Goal: Information Seeking & Learning: Learn about a topic

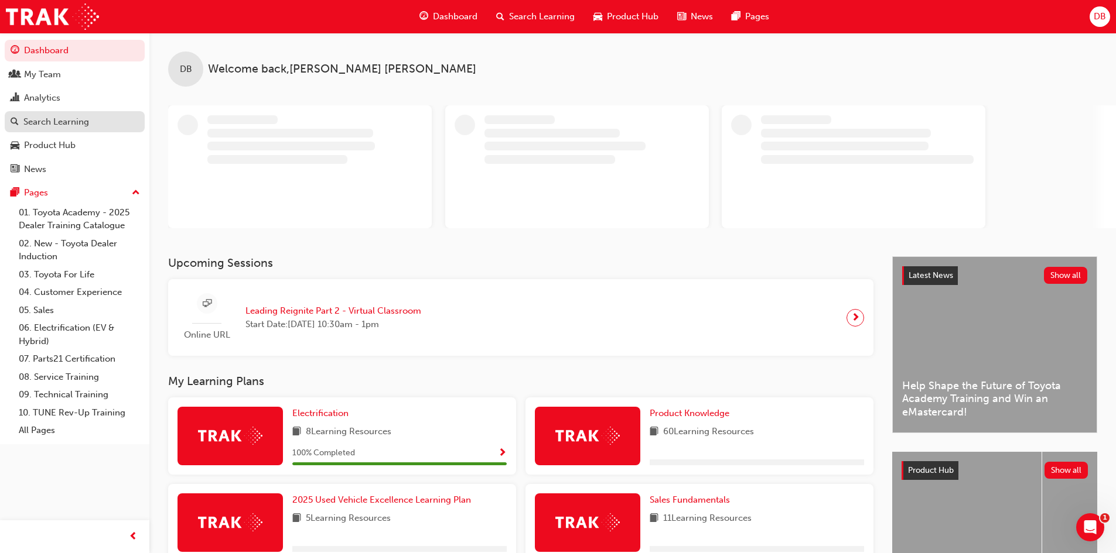
click at [61, 117] on div "Search Learning" at bounding box center [56, 121] width 66 height 13
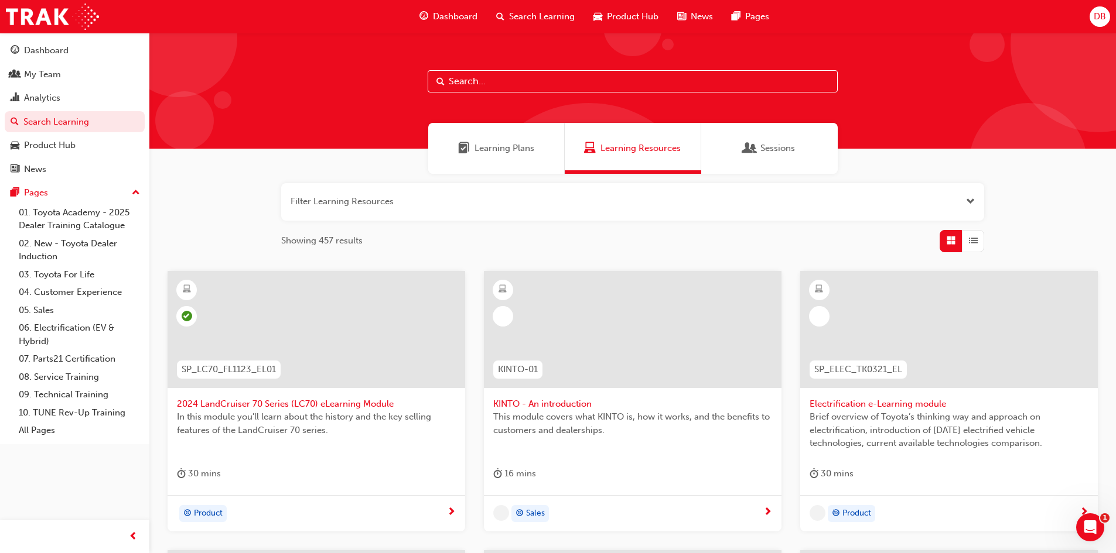
click at [516, 80] on input "text" at bounding box center [632, 81] width 410 height 22
type input "connected"
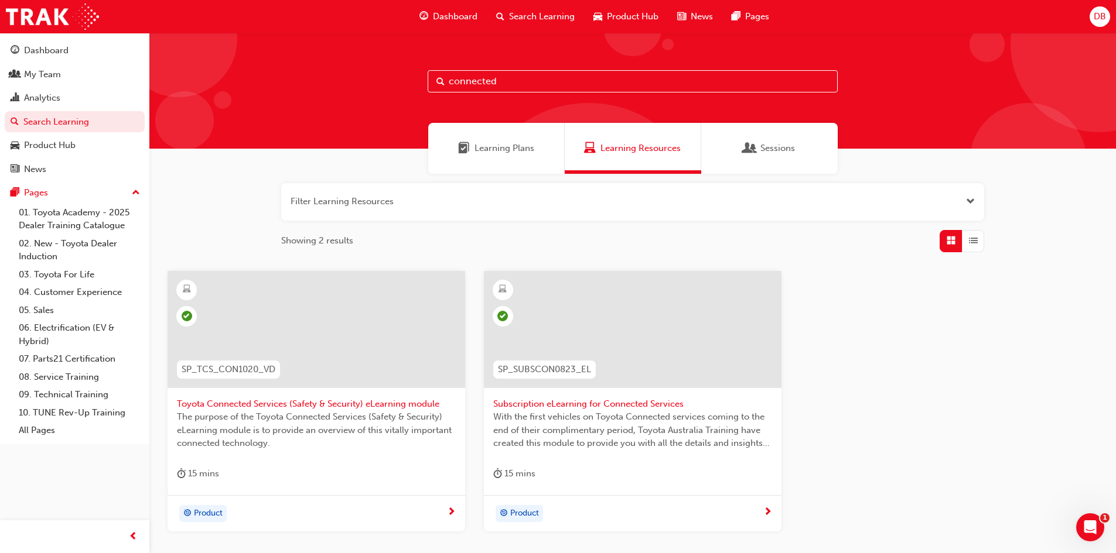
click at [390, 401] on span "Toyota Connected Services (Safety & Security) eLearning module" at bounding box center [316, 404] width 279 height 13
click at [607, 400] on span "Subscription eLearning for Connected Services" at bounding box center [632, 404] width 279 height 13
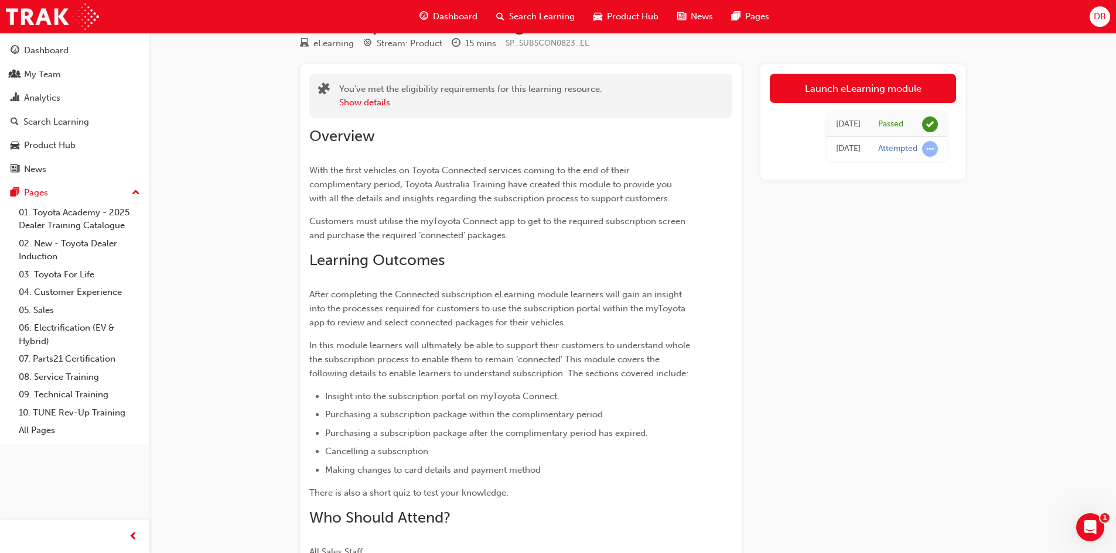
scroll to position [59, 0]
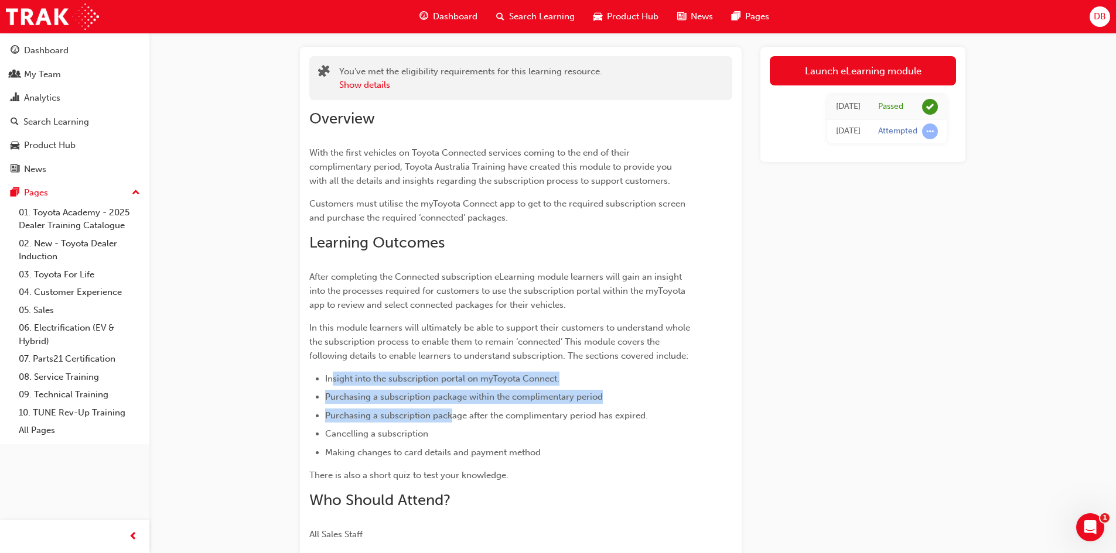
drag, startPoint x: 334, startPoint y: 379, endPoint x: 453, endPoint y: 422, distance: 125.8
click at [453, 422] on ul "Insight into the subscription portal on myToyota Connect. Purchasing a subscrip…" at bounding box center [499, 416] width 381 height 88
click at [454, 423] on ul "Insight into the subscription portal on myToyota Connect. Purchasing a subscrip…" at bounding box center [499, 416] width 381 height 88
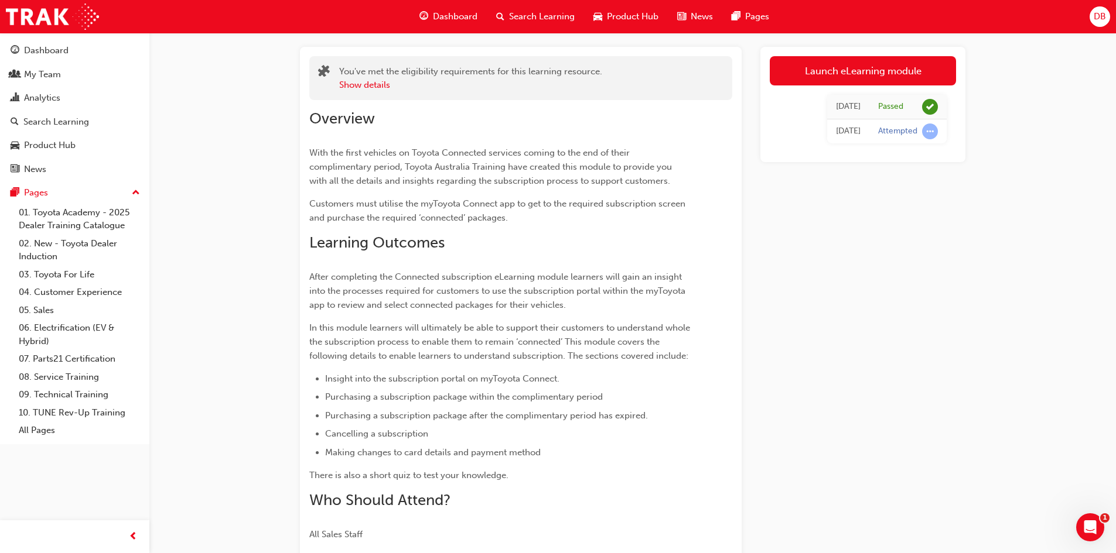
click at [468, 423] on ul "Insight into the subscription portal on myToyota Connect. Purchasing a subscrip…" at bounding box center [499, 416] width 381 height 88
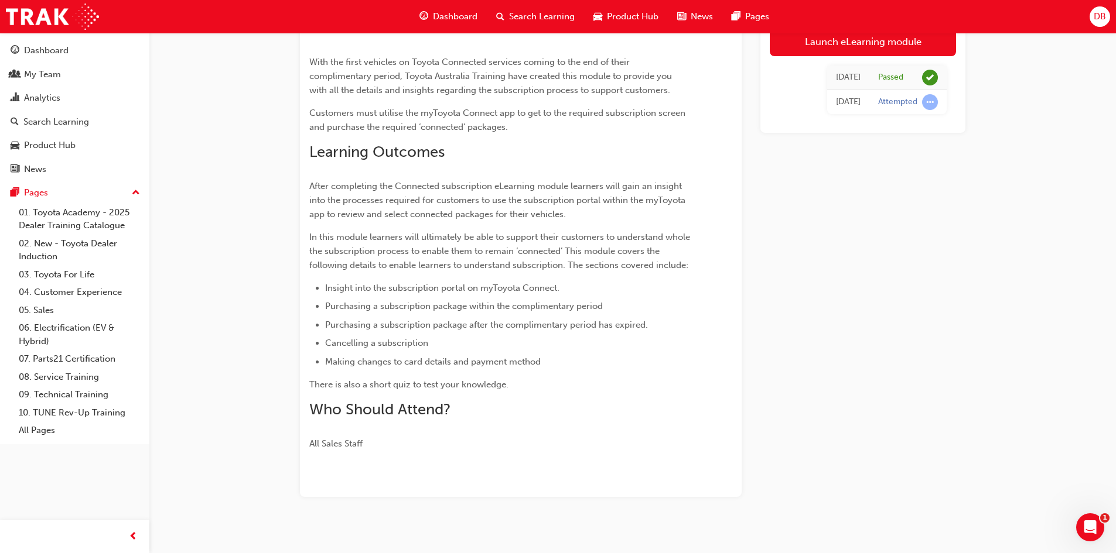
scroll to position [160, 0]
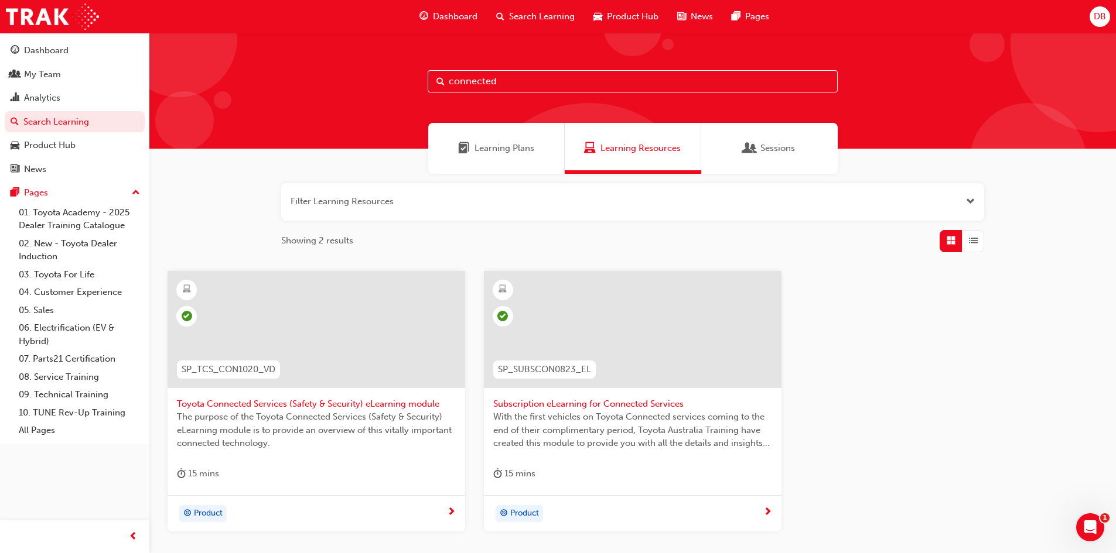
drag, startPoint x: 497, startPoint y: 82, endPoint x: 361, endPoint y: 84, distance: 135.9
click at [364, 84] on div "connected" at bounding box center [632, 91] width 966 height 116
type input "mytoyota"
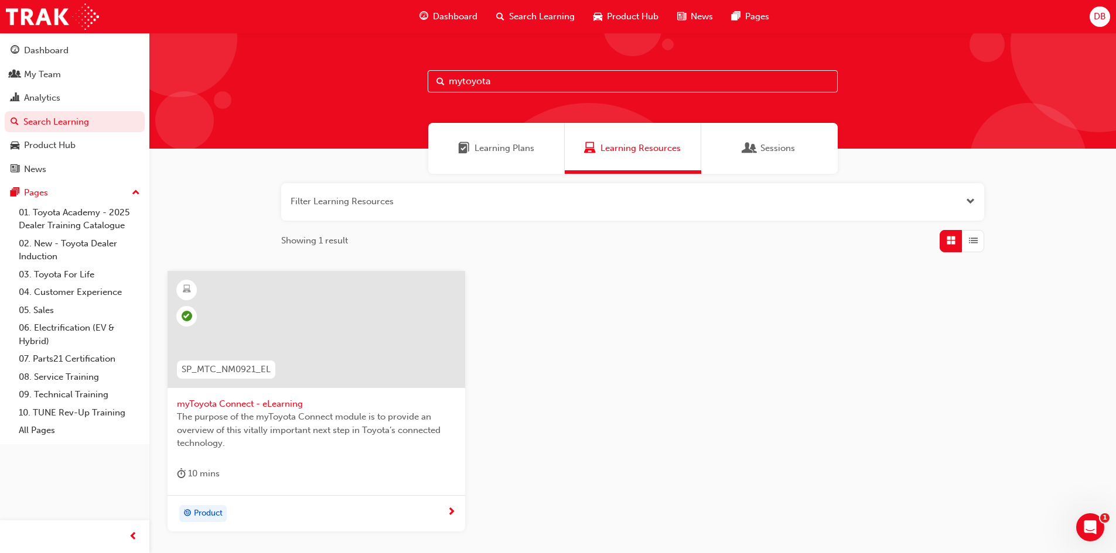
click at [278, 395] on div at bounding box center [316, 338] width 279 height 117
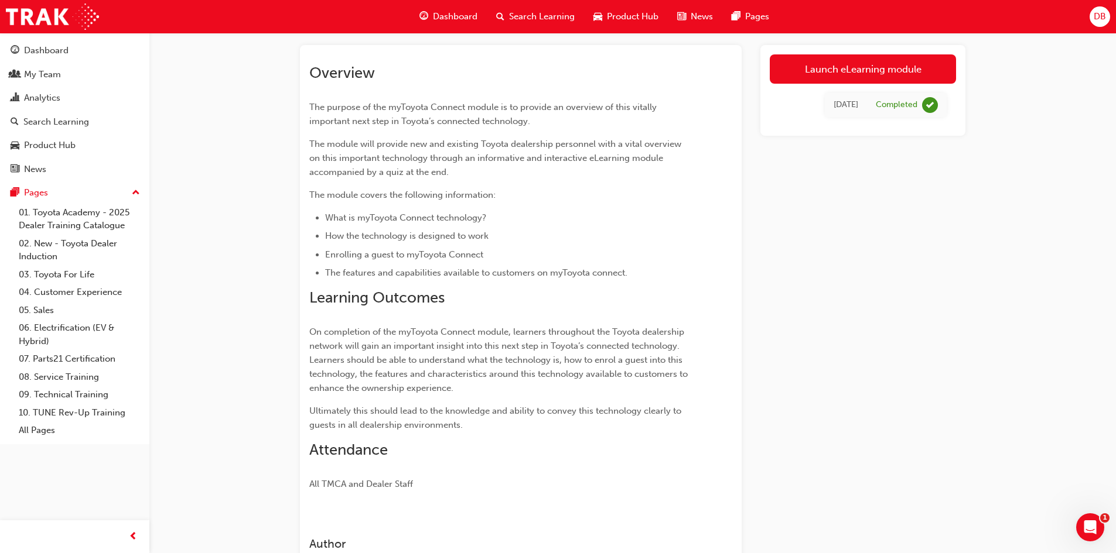
scroll to position [49, 0]
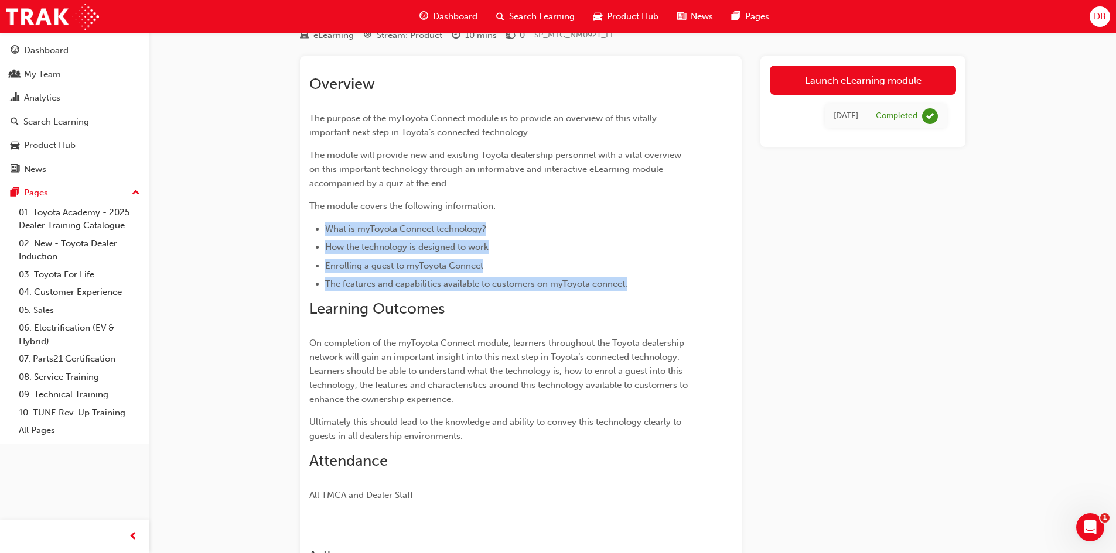
drag, startPoint x: 321, startPoint y: 223, endPoint x: 641, endPoint y: 282, distance: 325.3
click at [641, 282] on ul "What is myToyota Connect technology? How the technology is designed to work Enr…" at bounding box center [499, 257] width 381 height 70
click at [641, 282] on li "The features and capabilities available to customers on myToyota connect." at bounding box center [507, 284] width 365 height 14
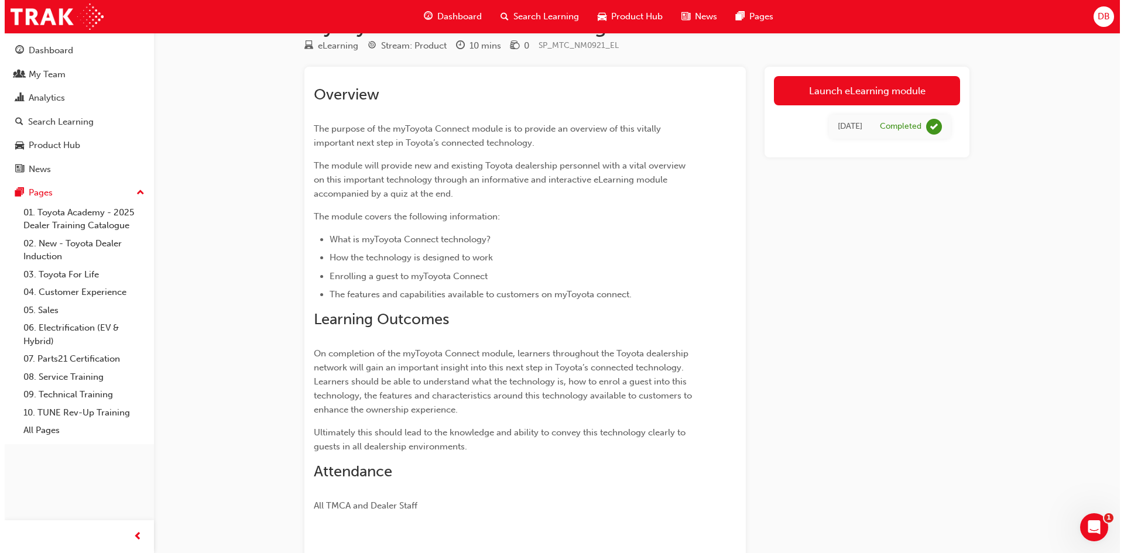
scroll to position [0, 0]
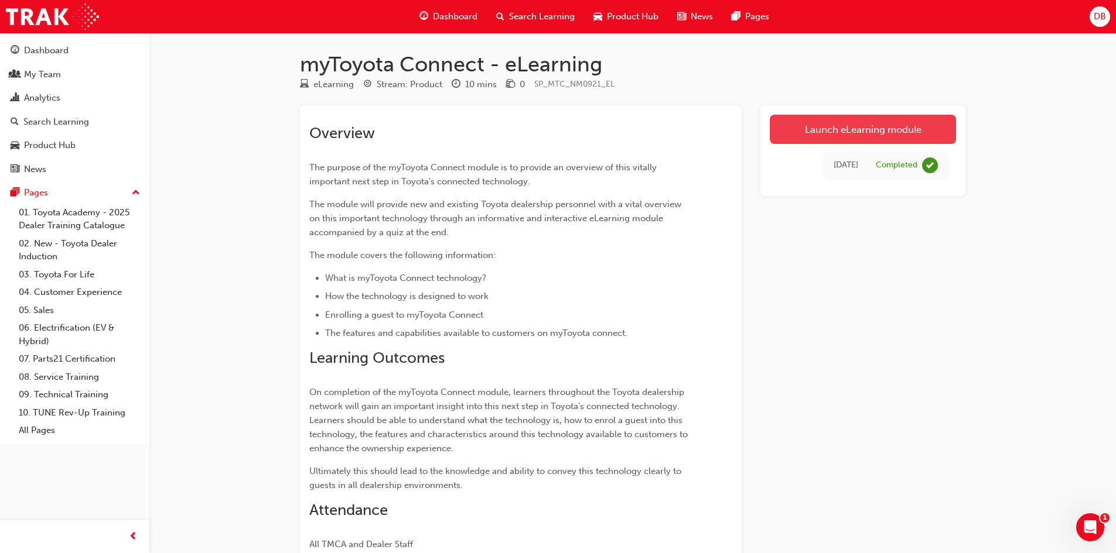
click at [813, 126] on link "Launch eLearning module" at bounding box center [862, 129] width 186 height 29
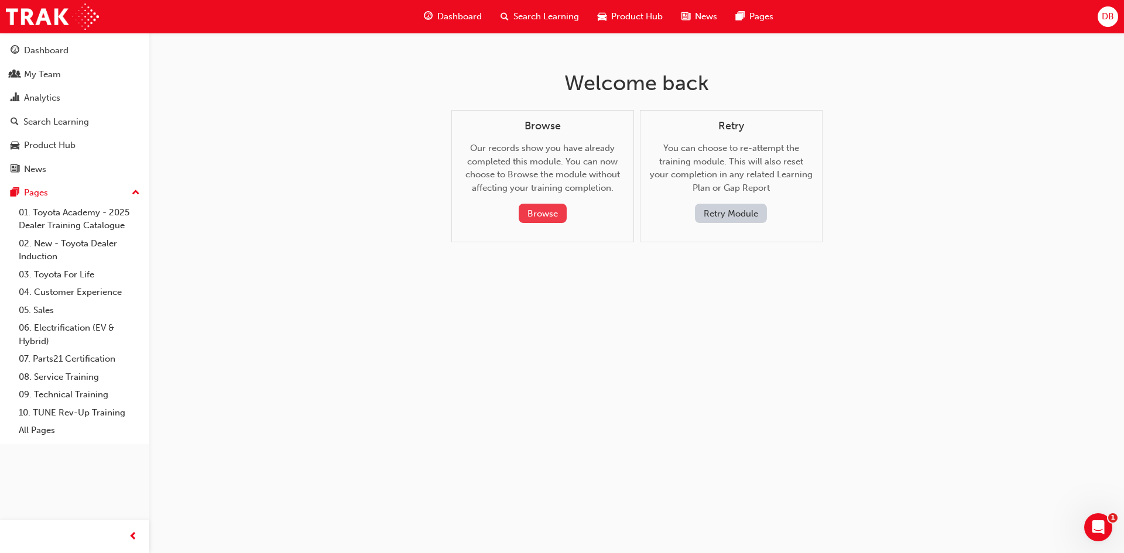
click at [553, 220] on button "Browse" at bounding box center [543, 213] width 48 height 19
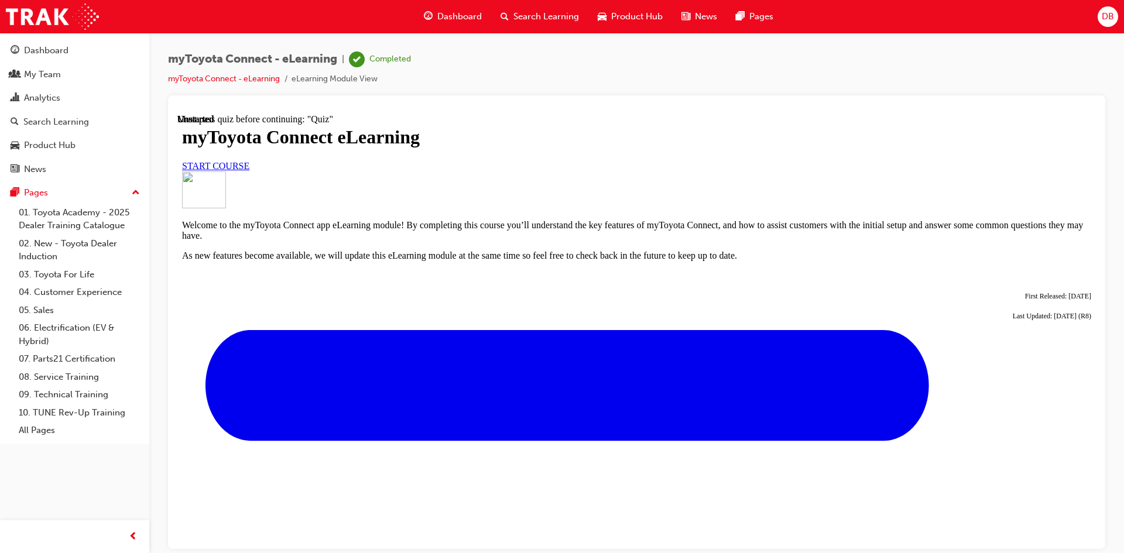
scroll to position [392, 0]
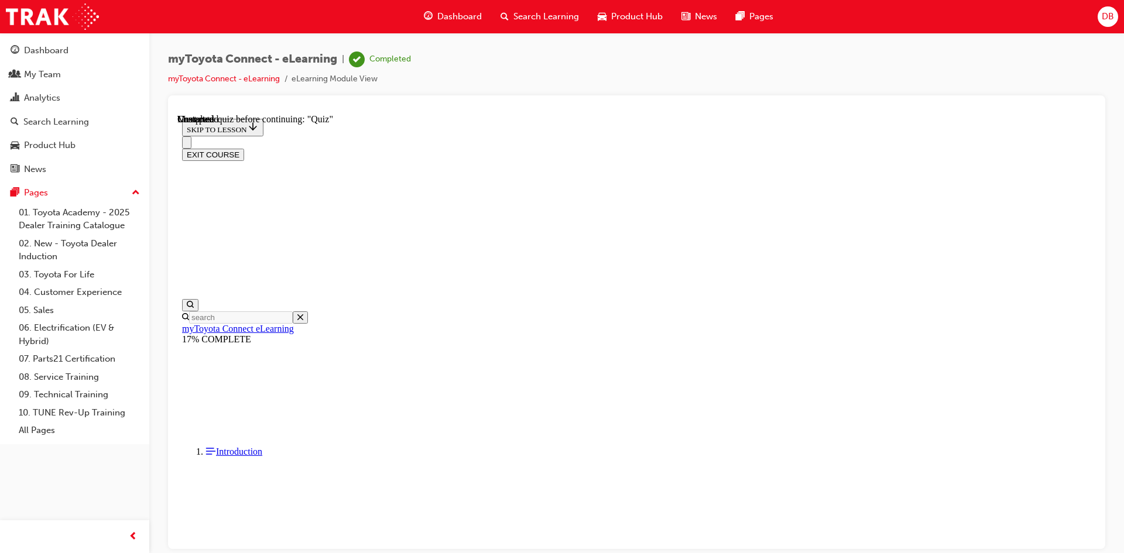
scroll to position [271, 0]
